Goal: Task Accomplishment & Management: Manage account settings

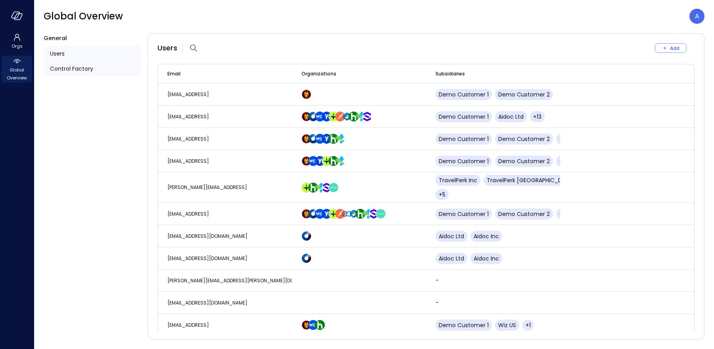
click at [61, 68] on span "Control Factory" at bounding box center [71, 68] width 43 height 9
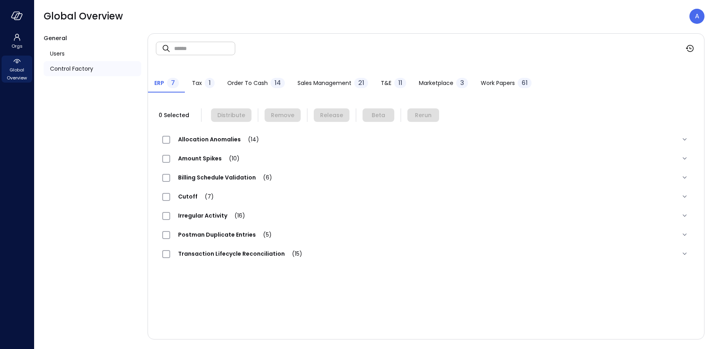
click at [383, 81] on span "T&E" at bounding box center [386, 83] width 11 height 9
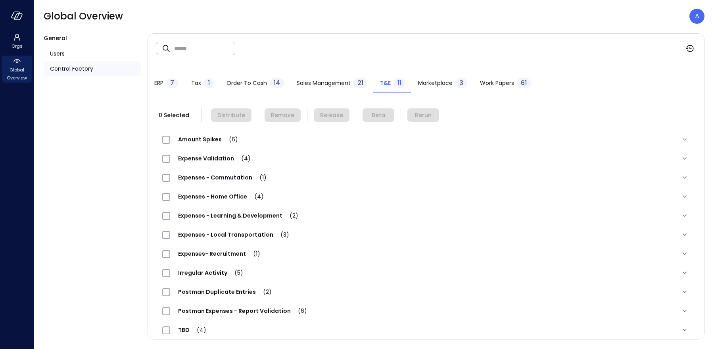
click at [193, 199] on span "Expenses - Home Office (4)" at bounding box center [221, 196] width 102 height 8
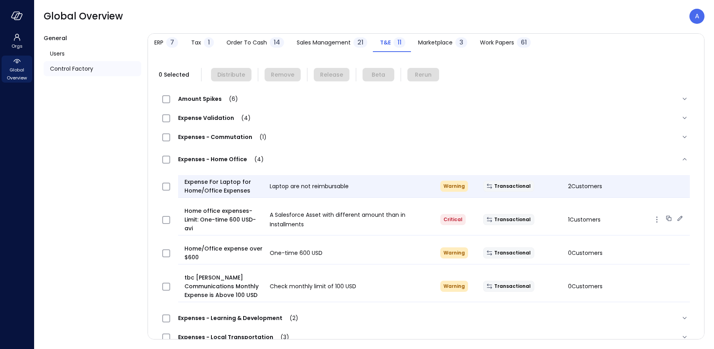
scroll to position [68, 0]
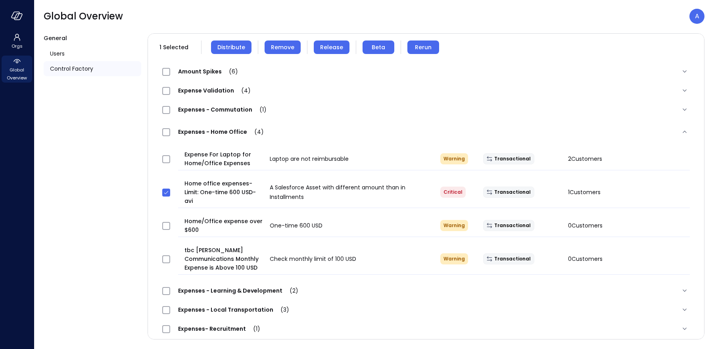
click at [278, 49] on span "Remove" at bounding box center [282, 47] width 23 height 9
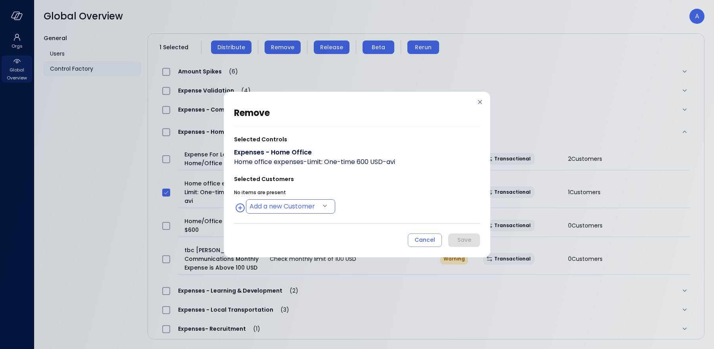
click at [298, 202] on body "Orgs Global Overview Global Overview A General Users Control Factory ​ ​ ERP 7 …" at bounding box center [357, 174] width 714 height 349
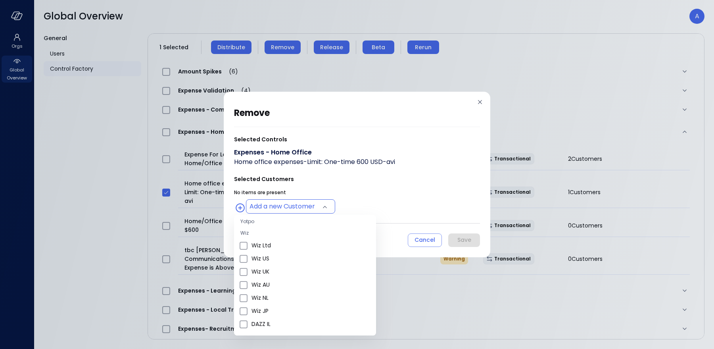
scroll to position [320, 0]
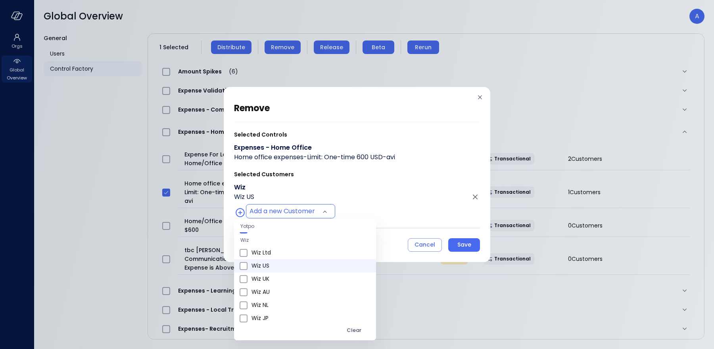
type input "**********"
click at [465, 240] on div at bounding box center [357, 174] width 714 height 349
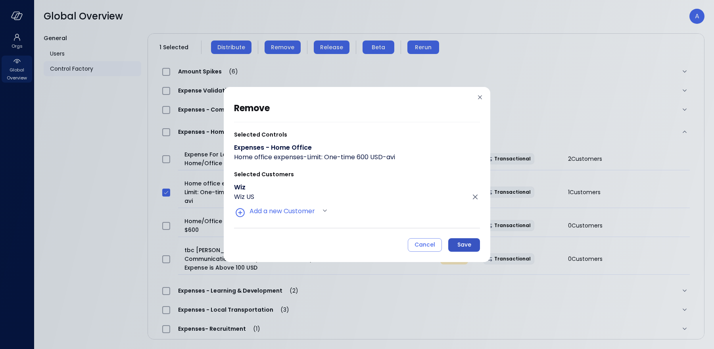
click at [461, 248] on div "Save" at bounding box center [464, 245] width 14 height 10
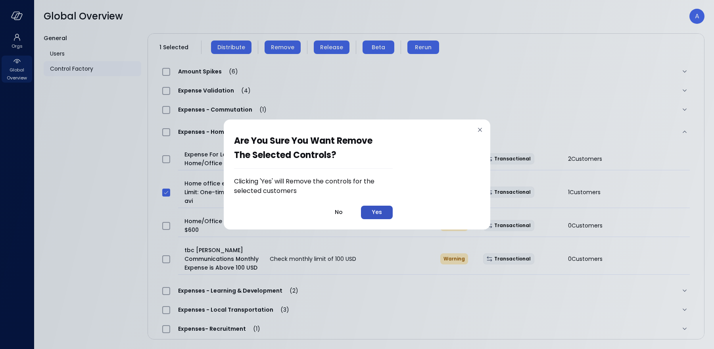
click at [384, 209] on button "Yes" at bounding box center [377, 211] width 32 height 13
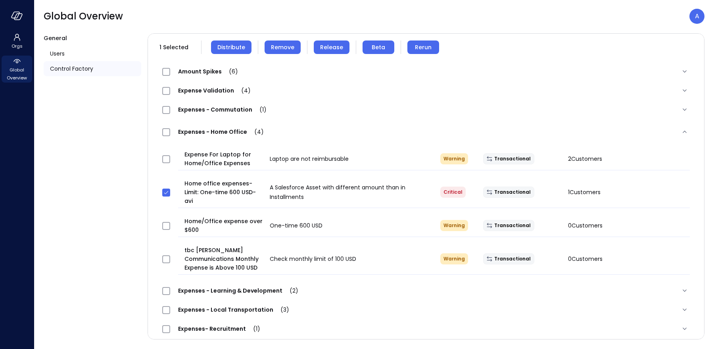
click at [282, 47] on span "Remove" at bounding box center [282, 47] width 23 height 9
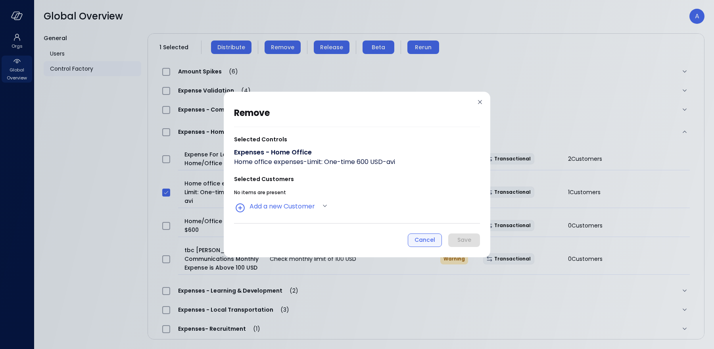
click at [424, 240] on div "Cancel" at bounding box center [425, 240] width 21 height 10
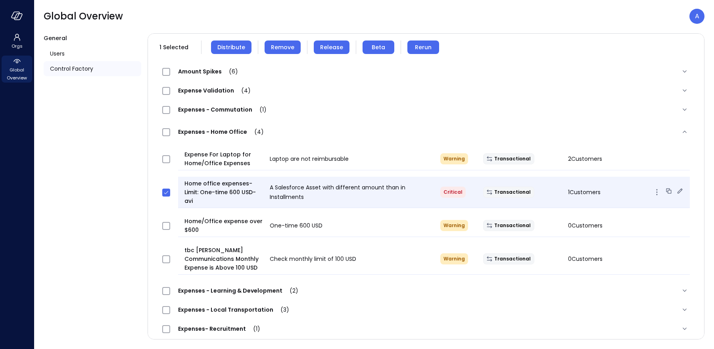
scroll to position [64, 0]
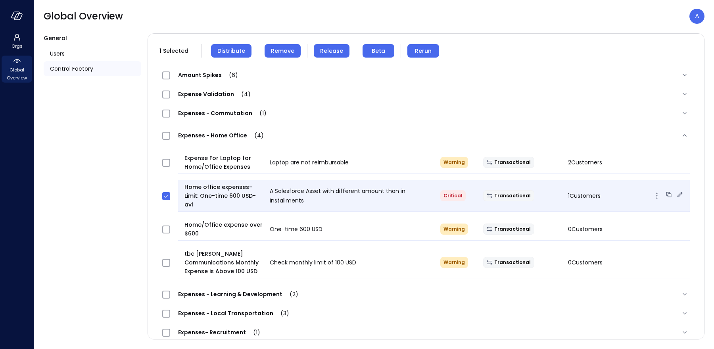
click at [587, 188] on div "Home office expenses-Limit: One-time 600 USD-avi A Salesforce Asset with differ…" at bounding box center [434, 195] width 512 height 31
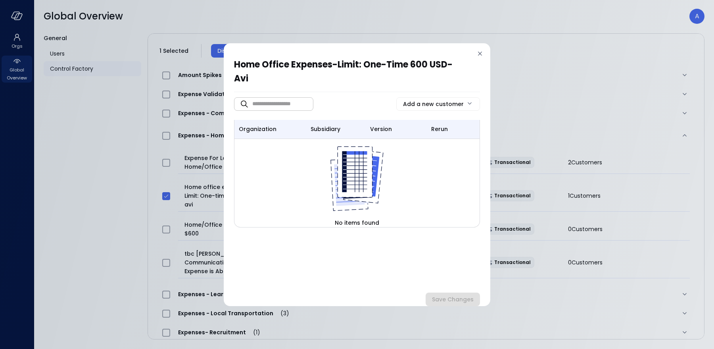
click at [476, 55] on icon at bounding box center [480, 54] width 8 height 8
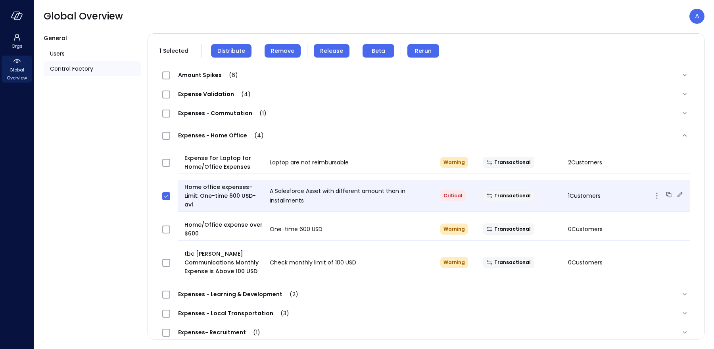
click at [576, 197] on span "1 Customers" at bounding box center [584, 196] width 33 height 8
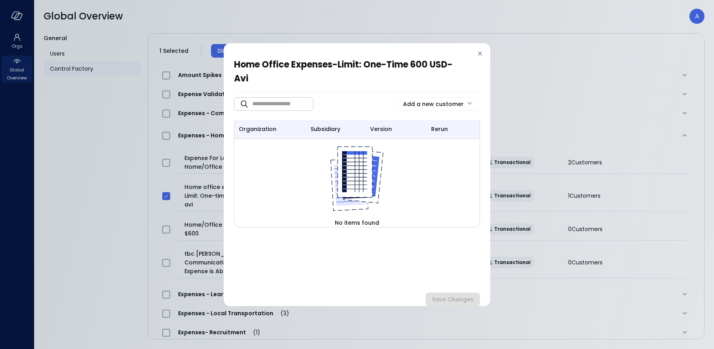
click at [475, 58] on div "Home office expenses-Limit: One-time 600 USD-avi ​ ​ Add a new customer organiz…" at bounding box center [357, 177] width 246 height 238
click at [477, 52] on icon at bounding box center [480, 54] width 8 height 8
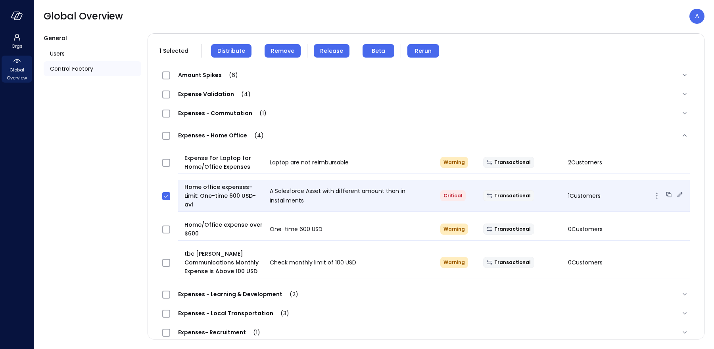
click at [680, 196] on icon at bounding box center [680, 194] width 8 height 8
